Goal: Use online tool/utility: Use online tool/utility

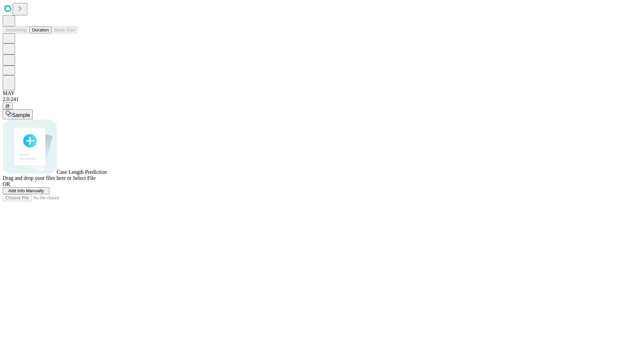
click at [49, 33] on button "Duration" at bounding box center [40, 29] width 22 height 7
click at [30, 112] on span "Sample" at bounding box center [21, 115] width 18 height 6
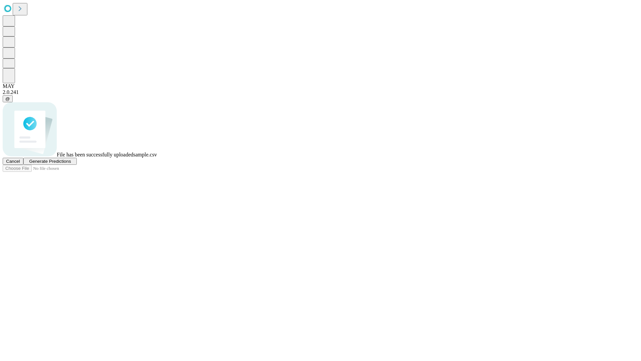
click at [71, 164] on span "Generate Predictions" at bounding box center [50, 161] width 42 height 5
